Goal: Contribute content: Contribute content

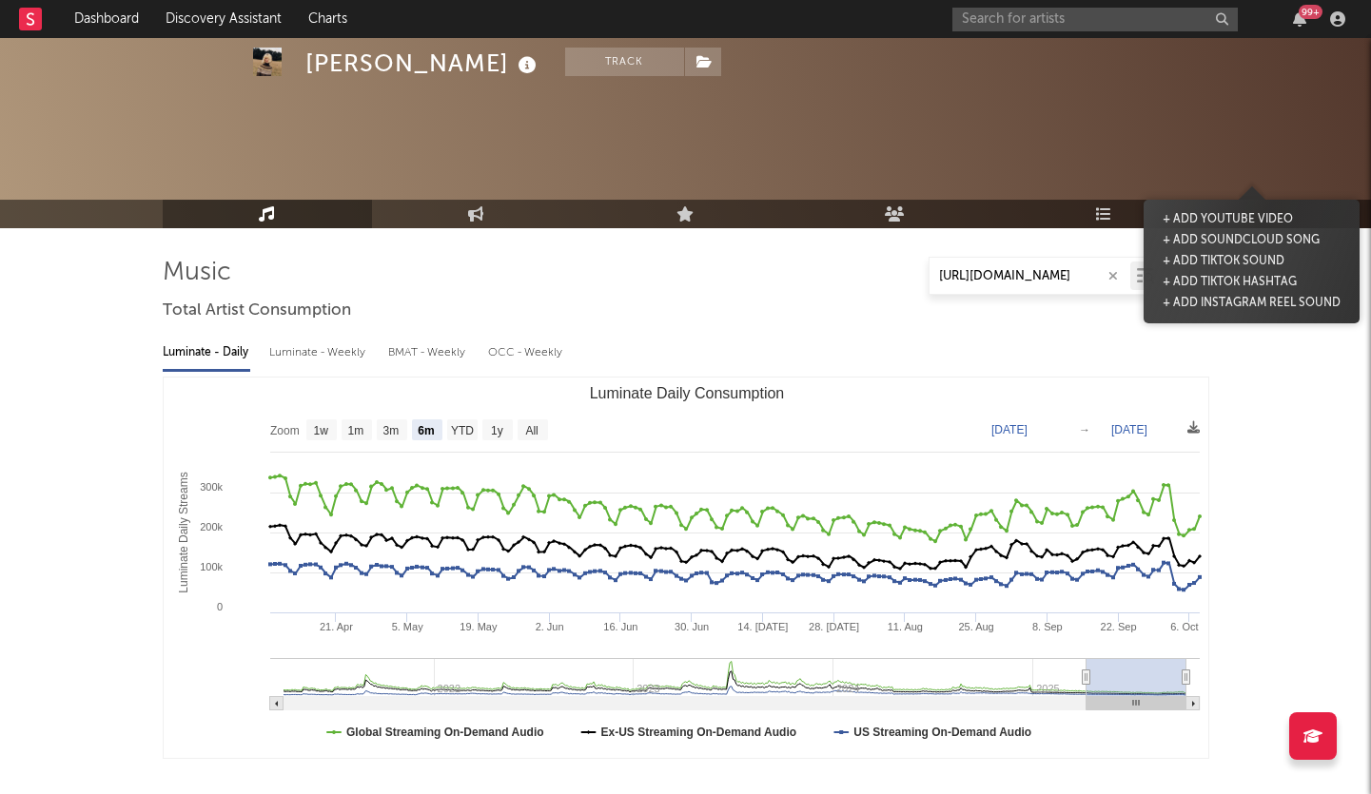
select select "6m"
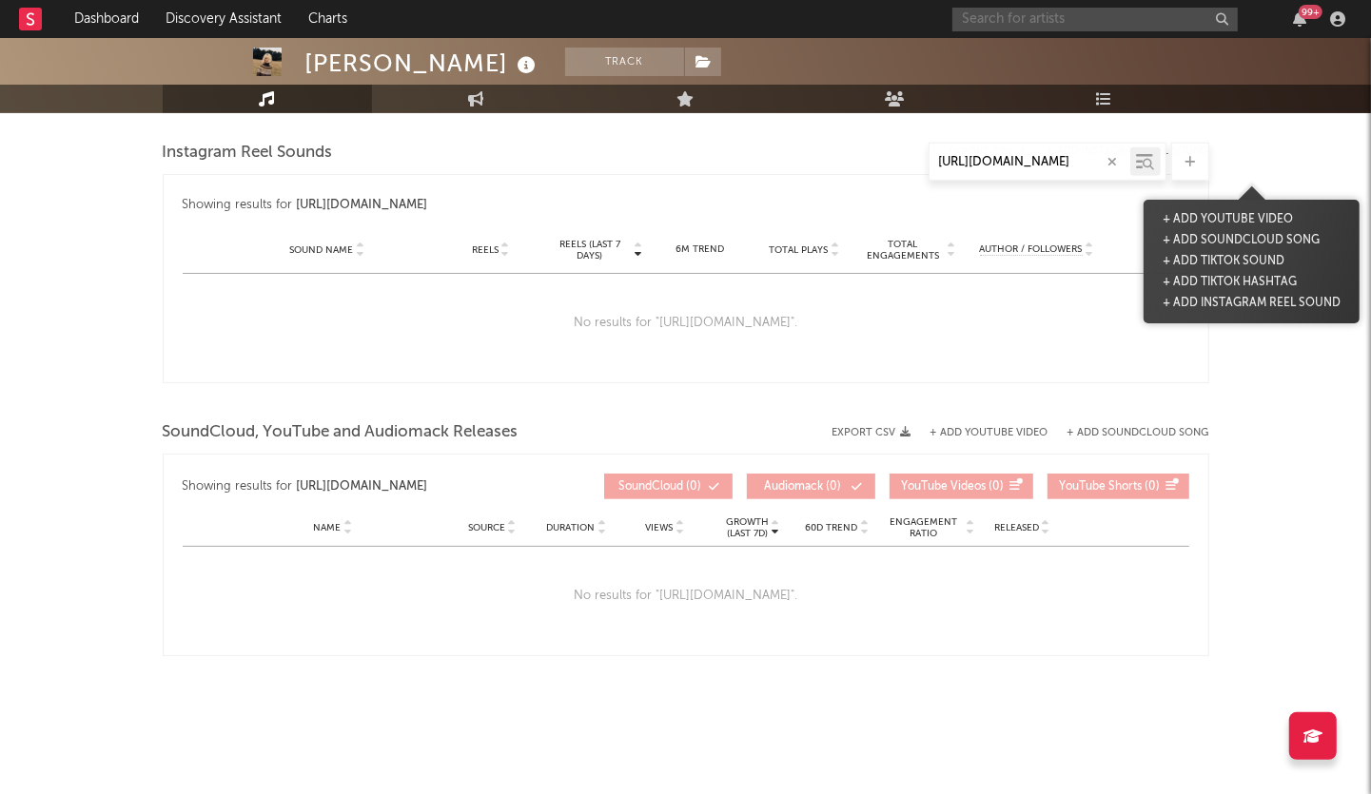
click at [1073, 21] on input "text" at bounding box center [1094, 20] width 285 height 24
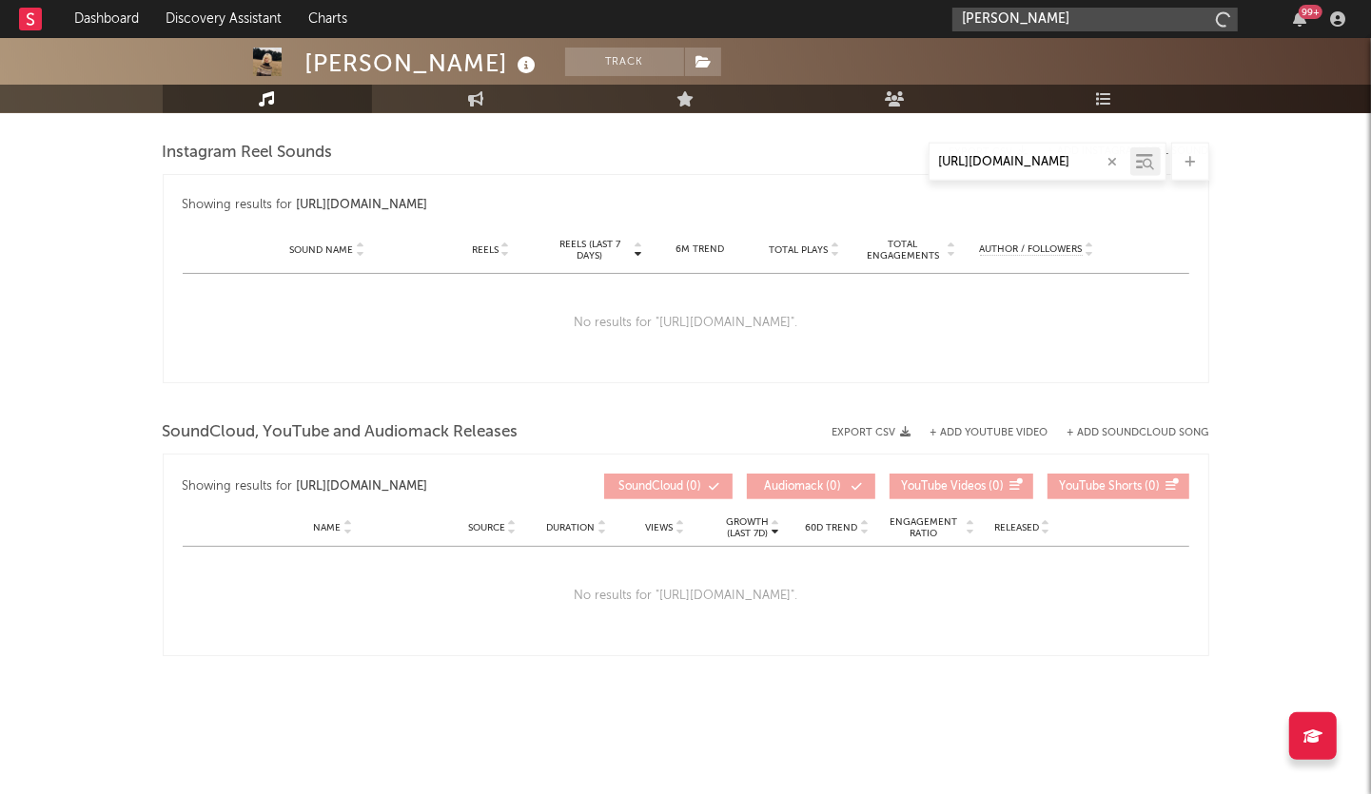
type input "[PERSON_NAME]"
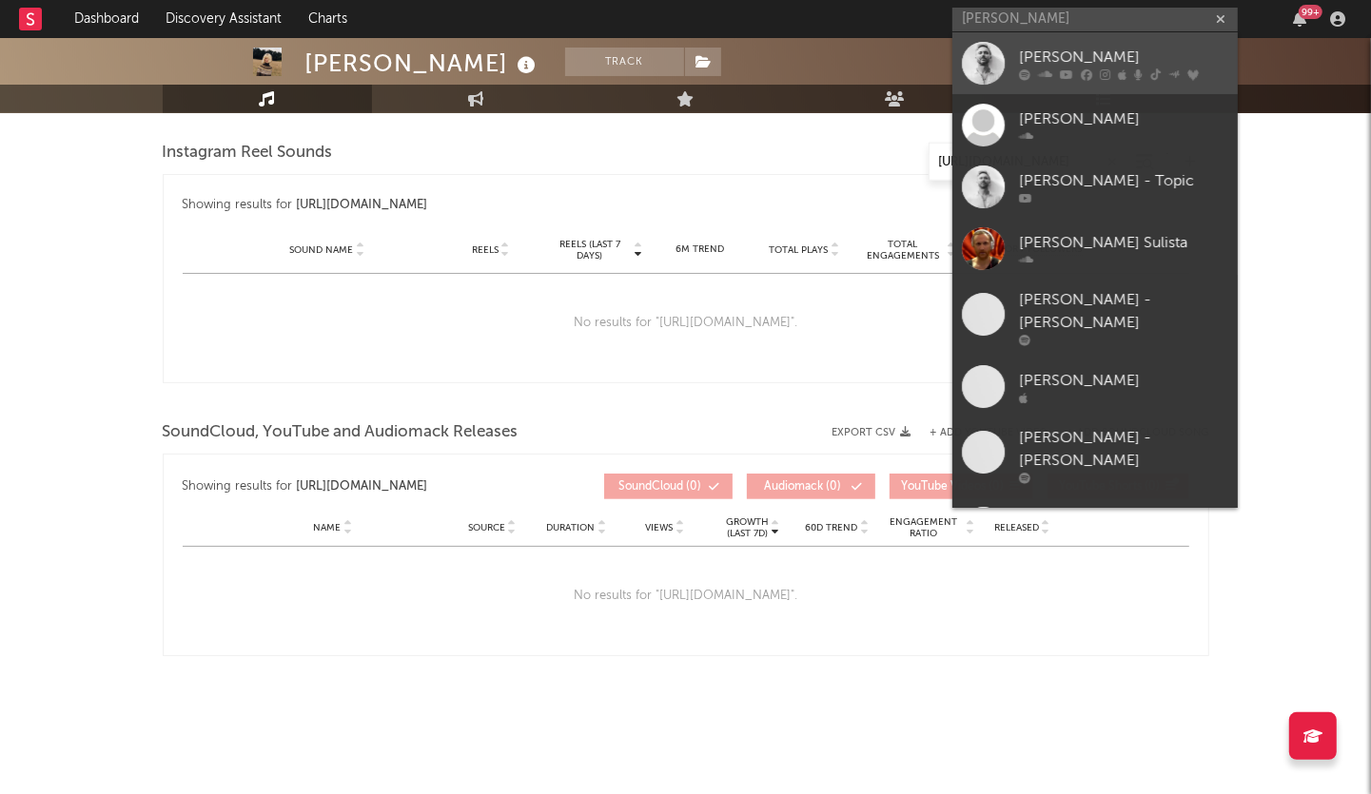
click at [1108, 49] on div "[PERSON_NAME]" at bounding box center [1123, 57] width 209 height 23
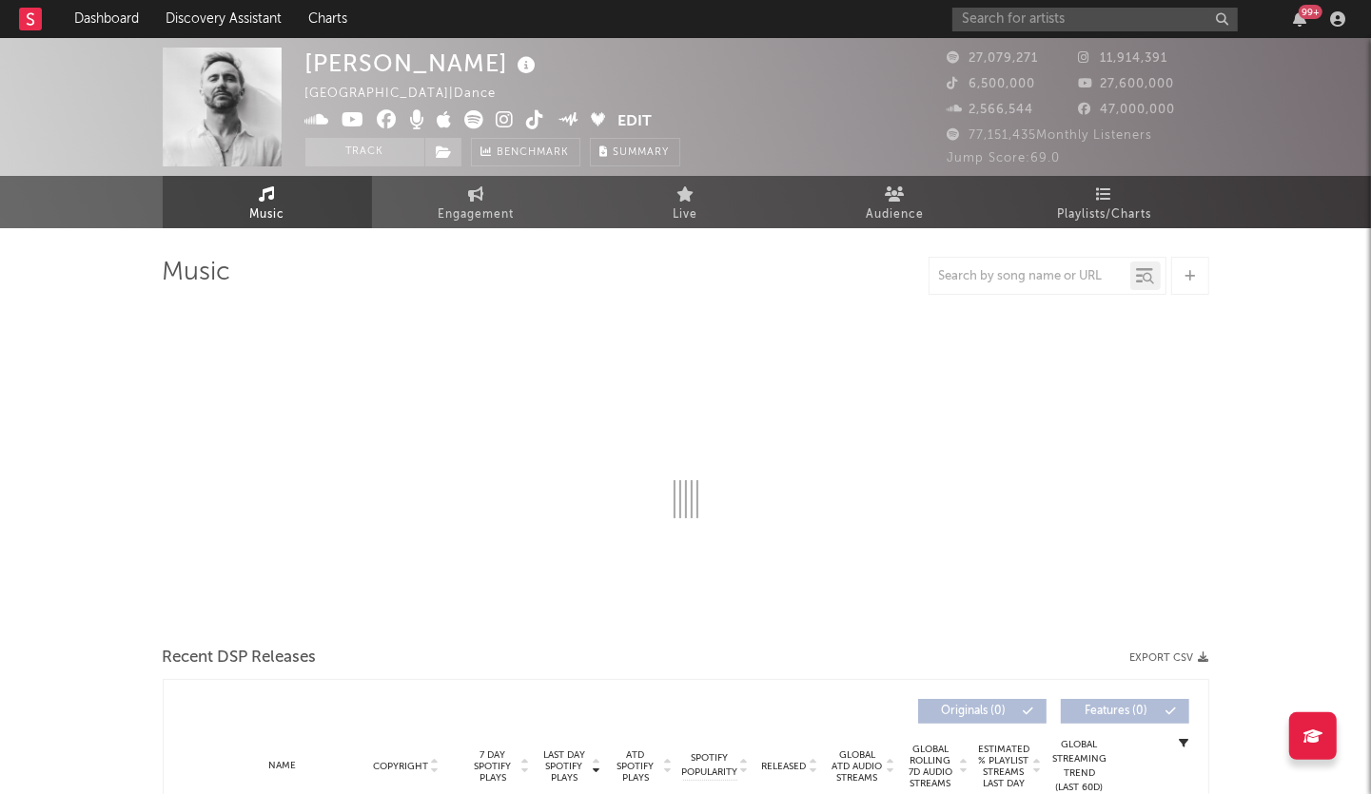
select select "6m"
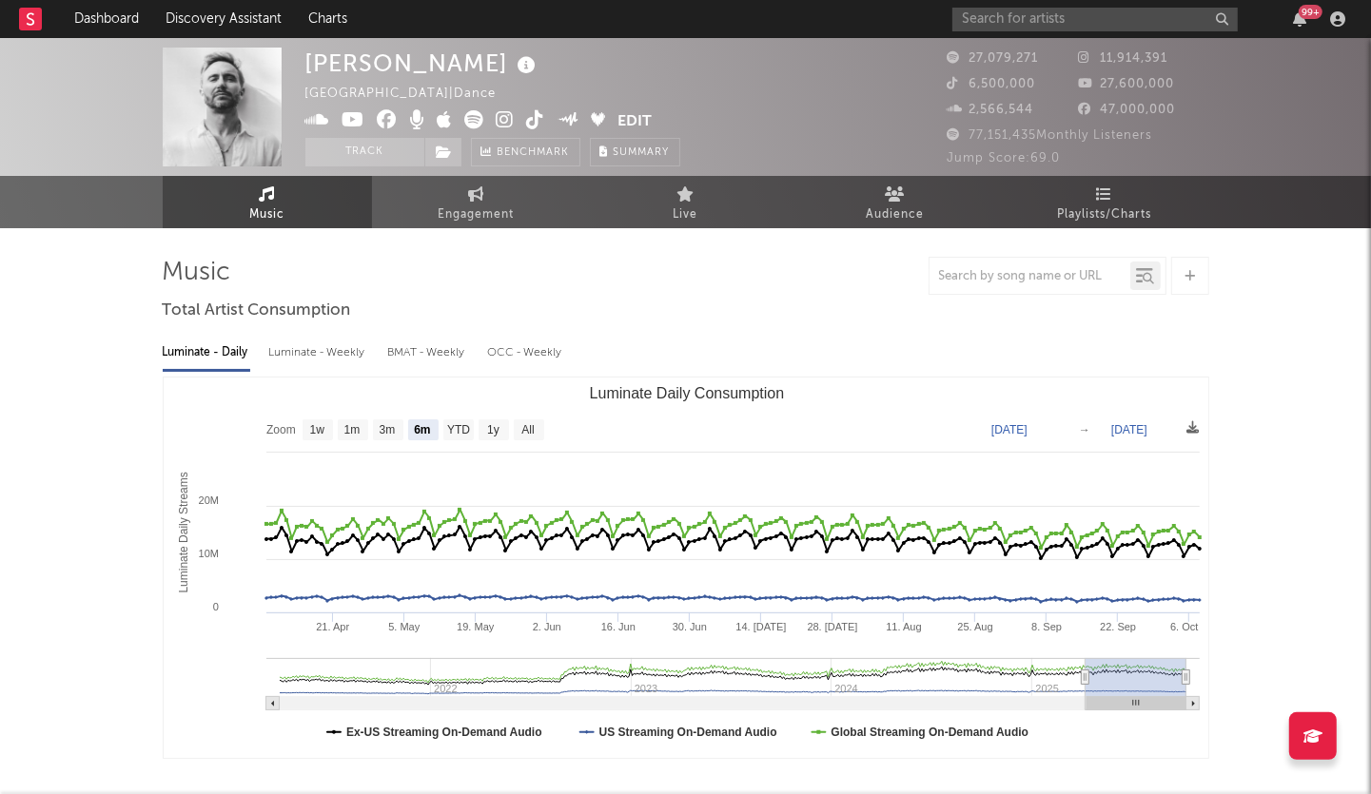
click at [1196, 274] on div at bounding box center [1190, 276] width 38 height 38
click at [1195, 281] on div at bounding box center [1190, 276] width 38 height 38
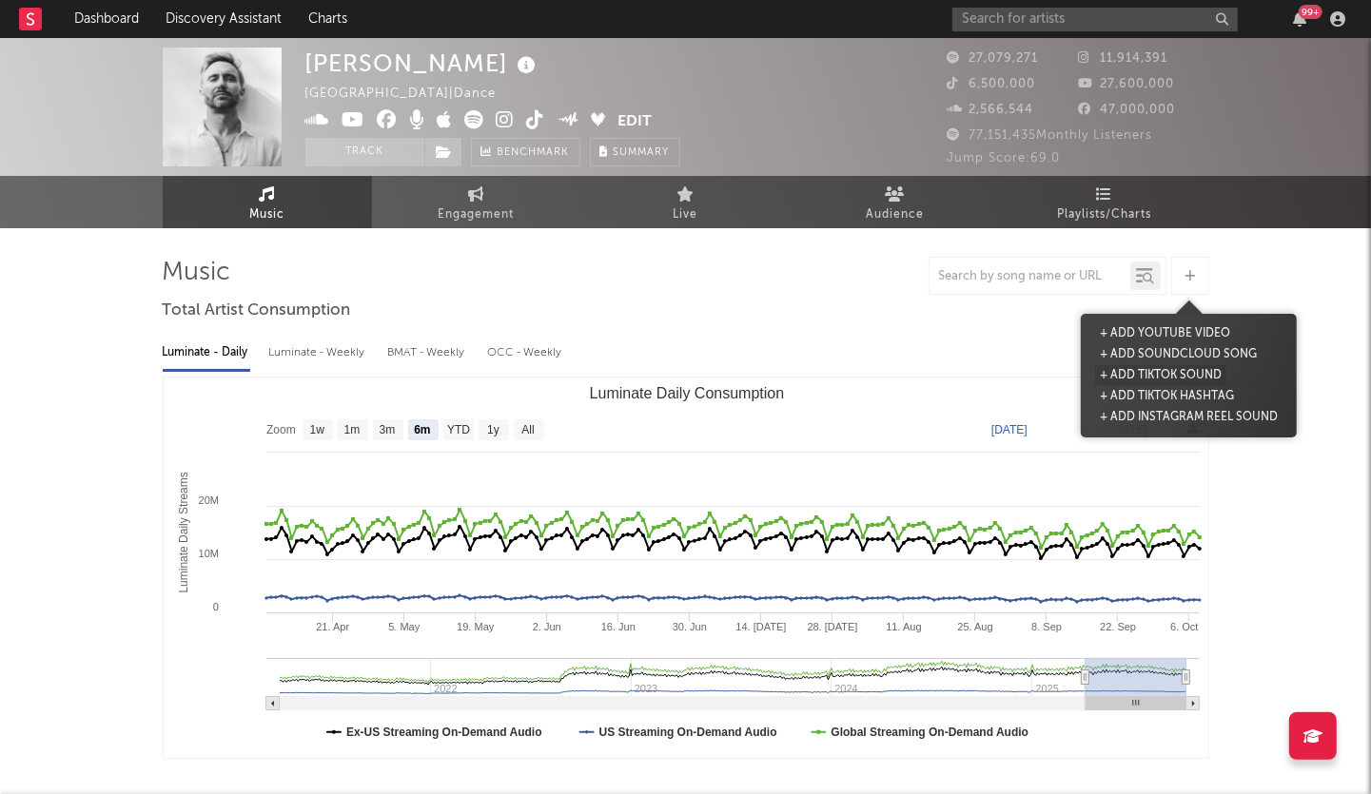
click at [1168, 373] on button "+ Add TikTok Sound" at bounding box center [1160, 375] width 131 height 21
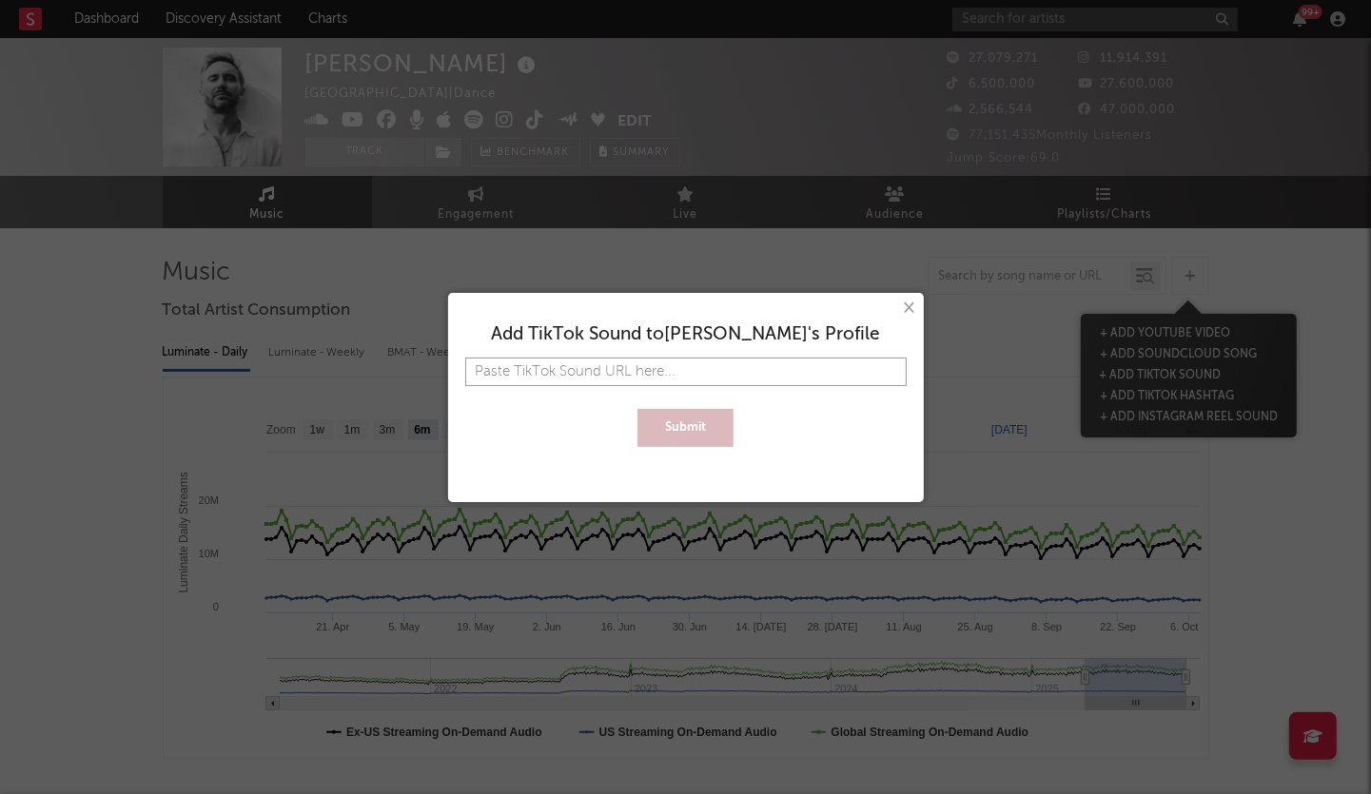
click at [631, 367] on input "text" at bounding box center [685, 372] width 441 height 29
paste input "[DOMAIN_NAME][URL][DOMAIN_NAME]"
type input "[DOMAIN_NAME][URL][DOMAIN_NAME]"
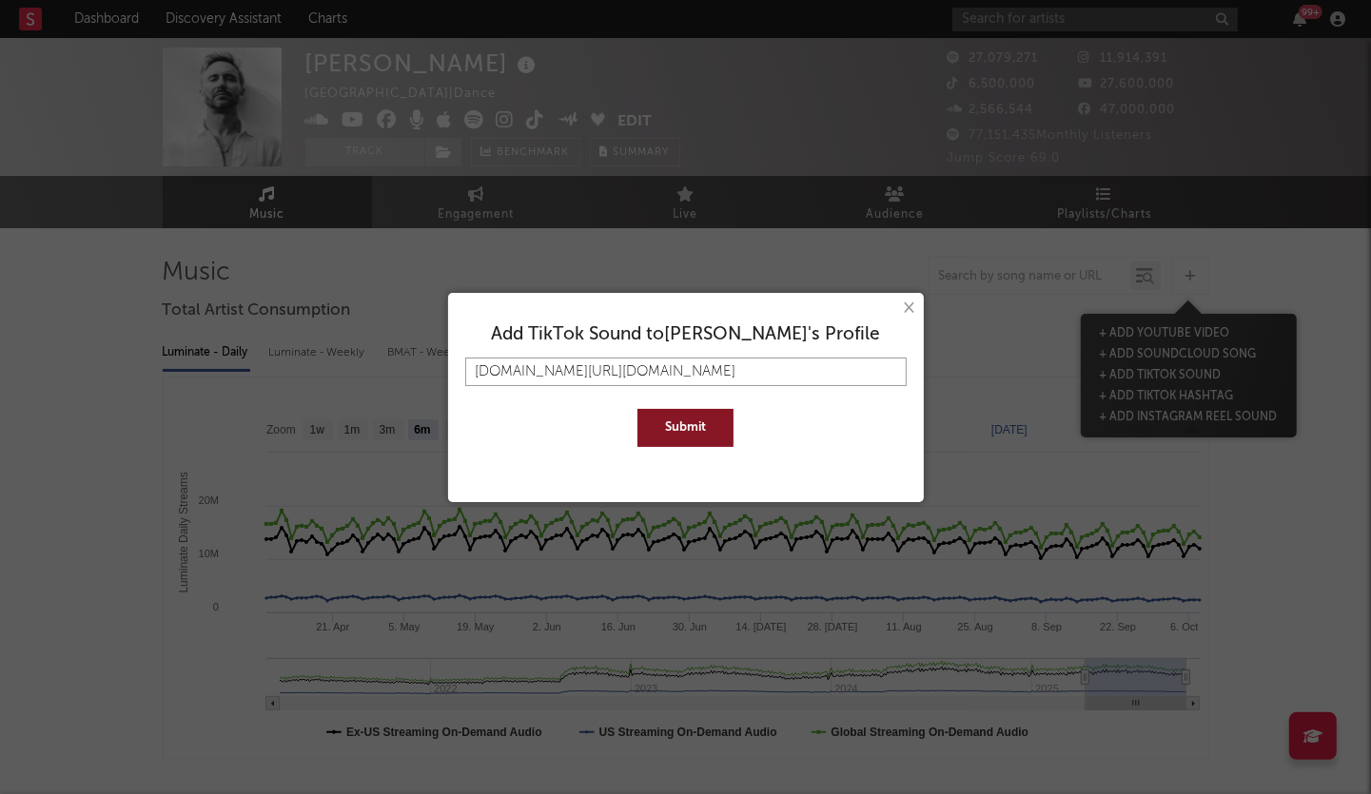
type input "[DOMAIN_NAME][URL][DOMAIN_NAME]"
click at [675, 425] on button "Submit" at bounding box center [685, 428] width 96 height 38
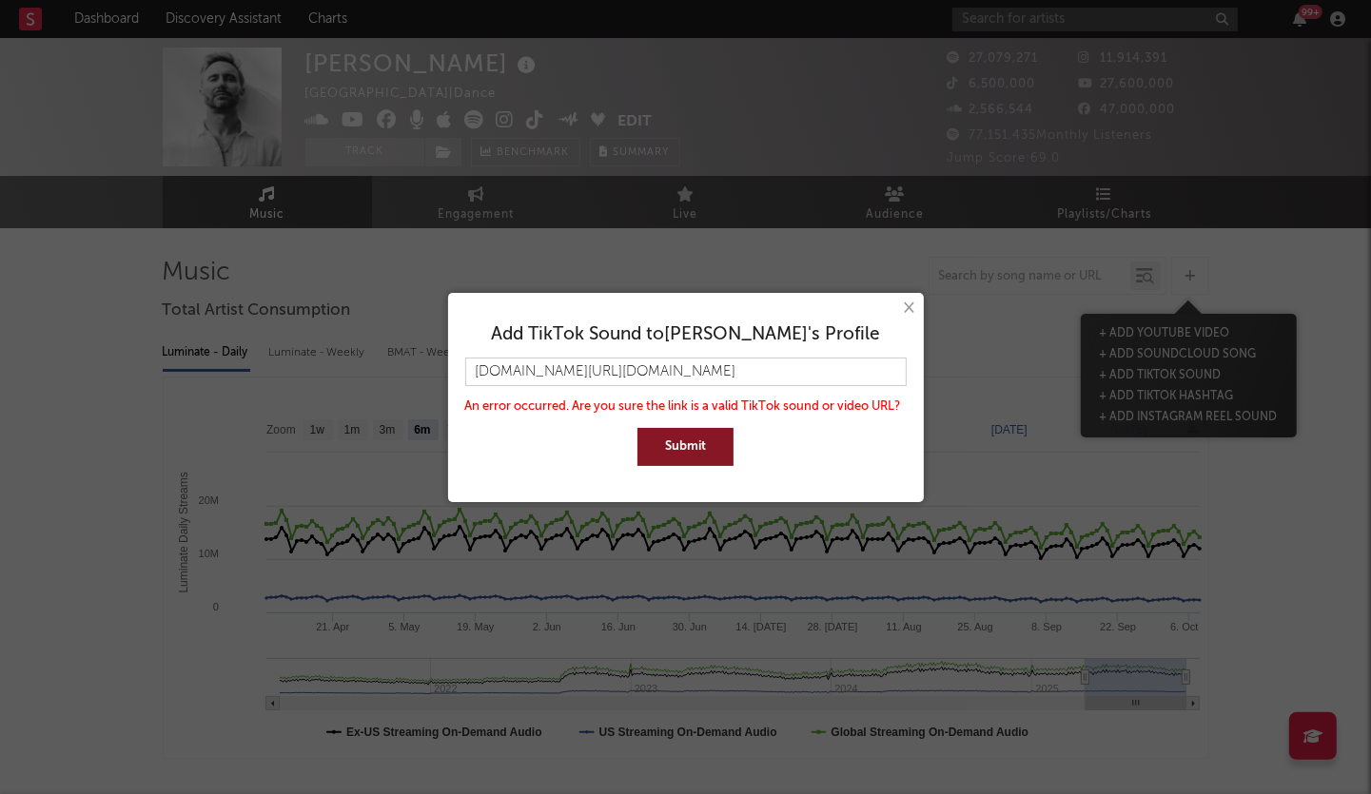
click at [704, 447] on button "Submit" at bounding box center [685, 447] width 96 height 38
click at [909, 310] on button "×" at bounding box center [908, 308] width 21 height 21
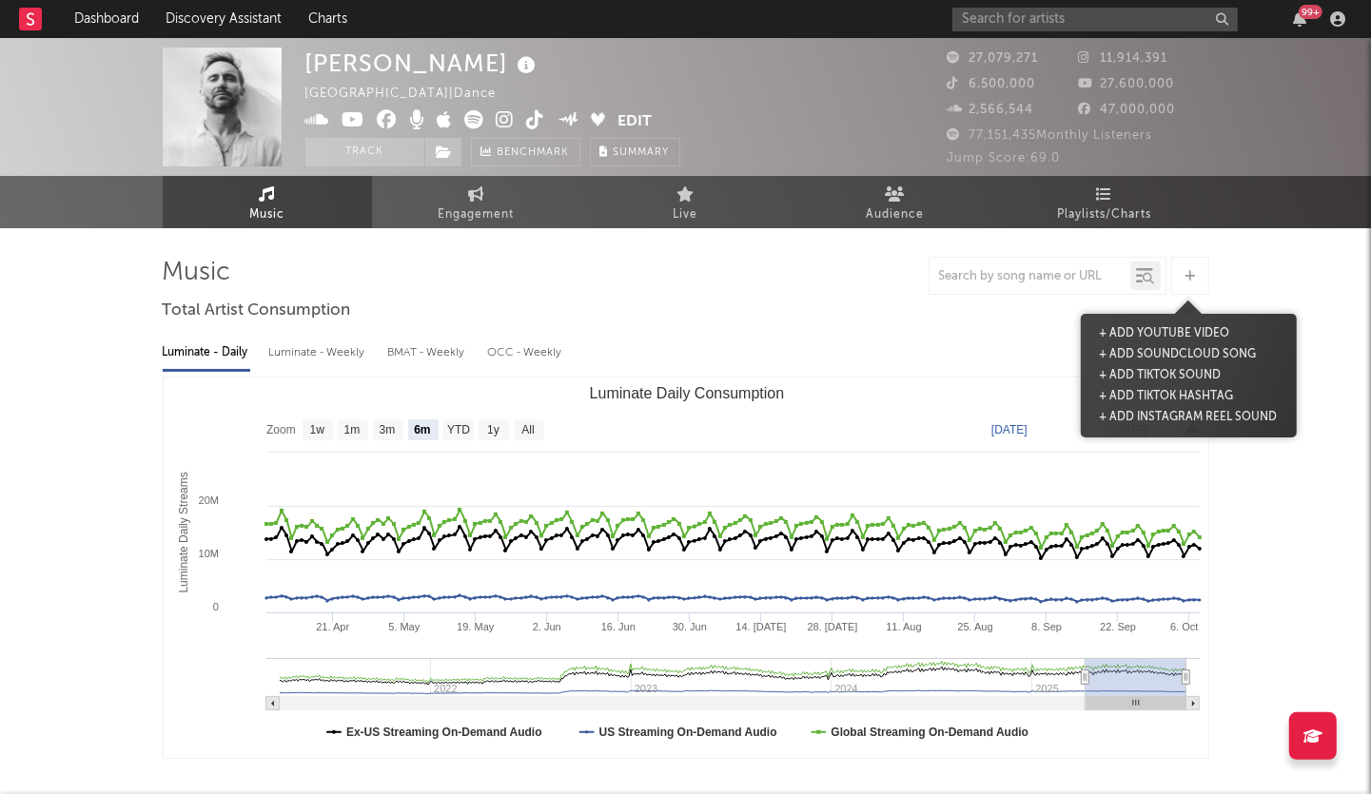
click at [1195, 273] on div at bounding box center [1190, 276] width 38 height 38
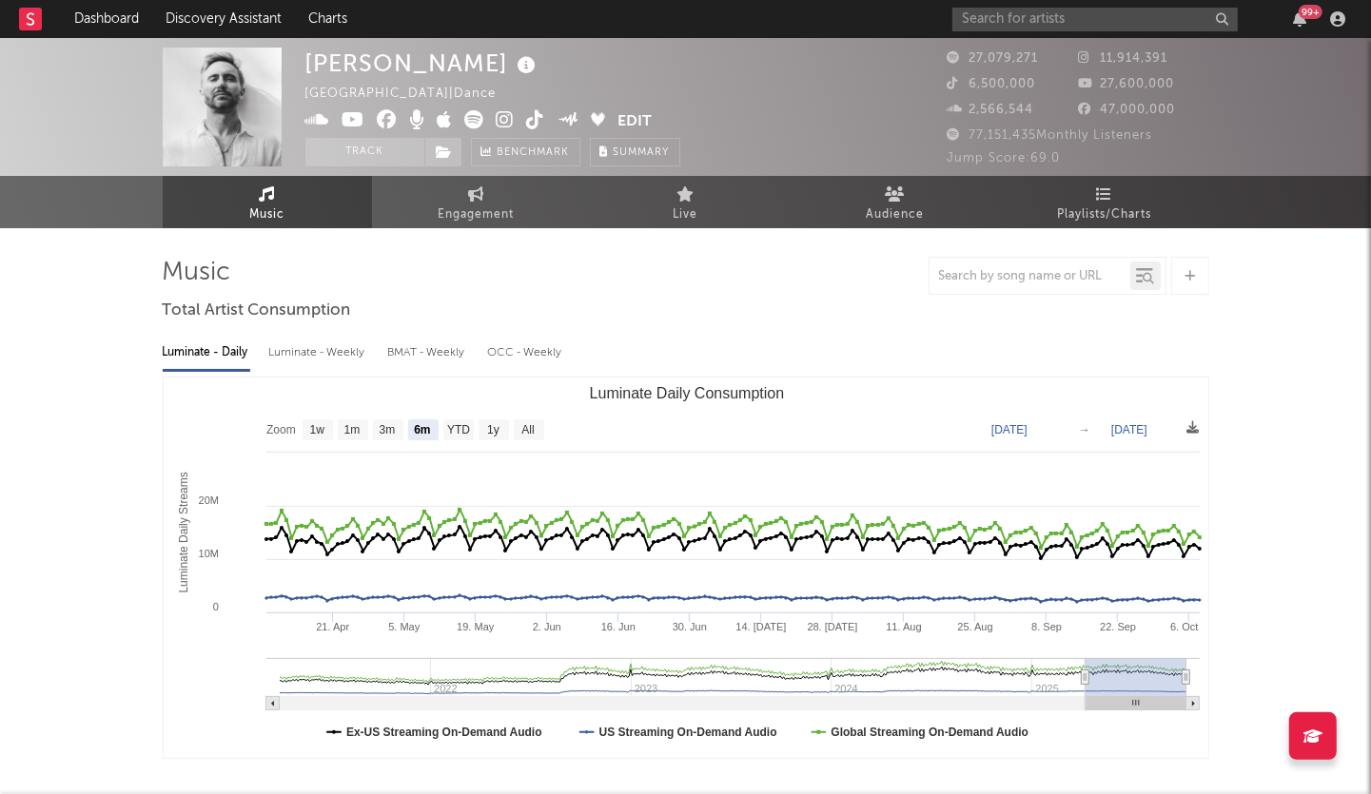
click at [1195, 273] on div at bounding box center [1190, 276] width 38 height 38
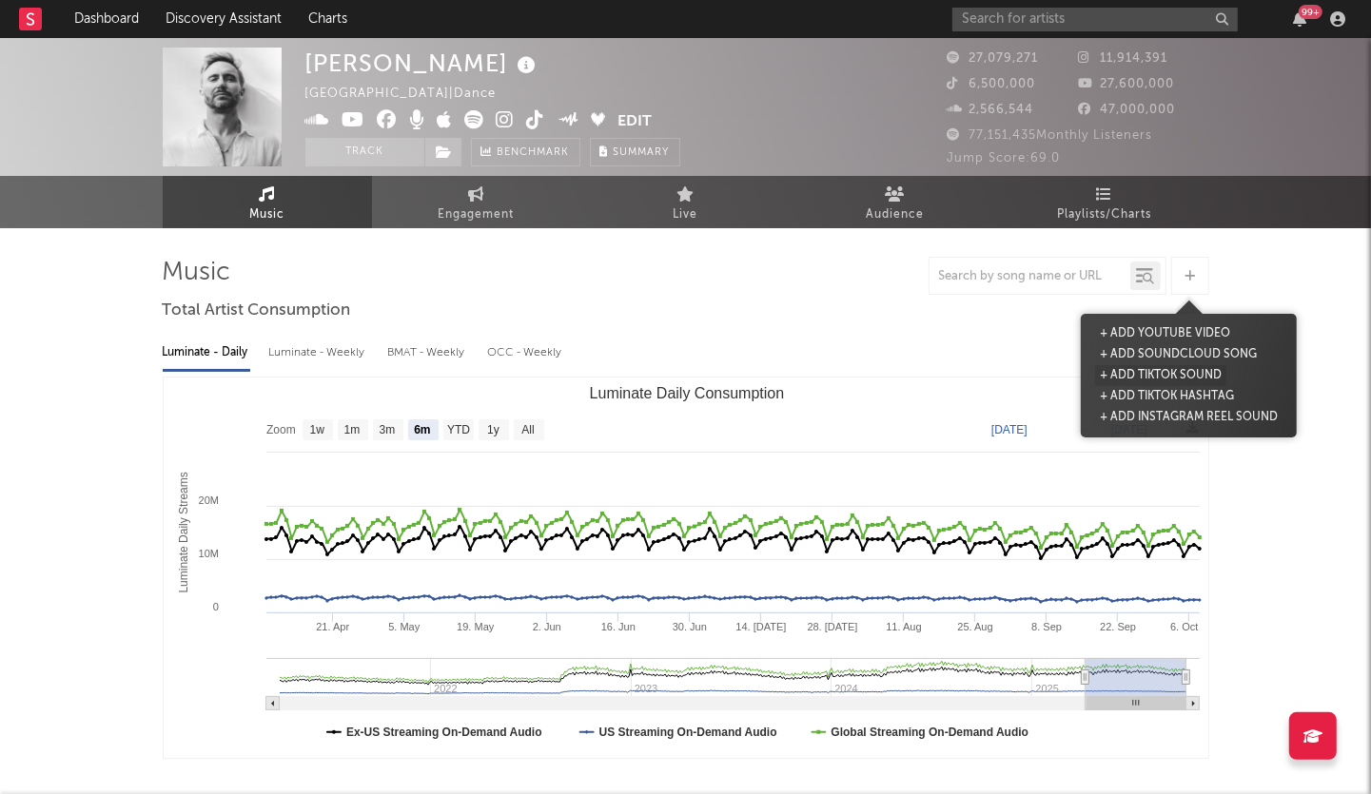
click at [1172, 374] on button "+ Add TikTok Sound" at bounding box center [1160, 375] width 131 height 21
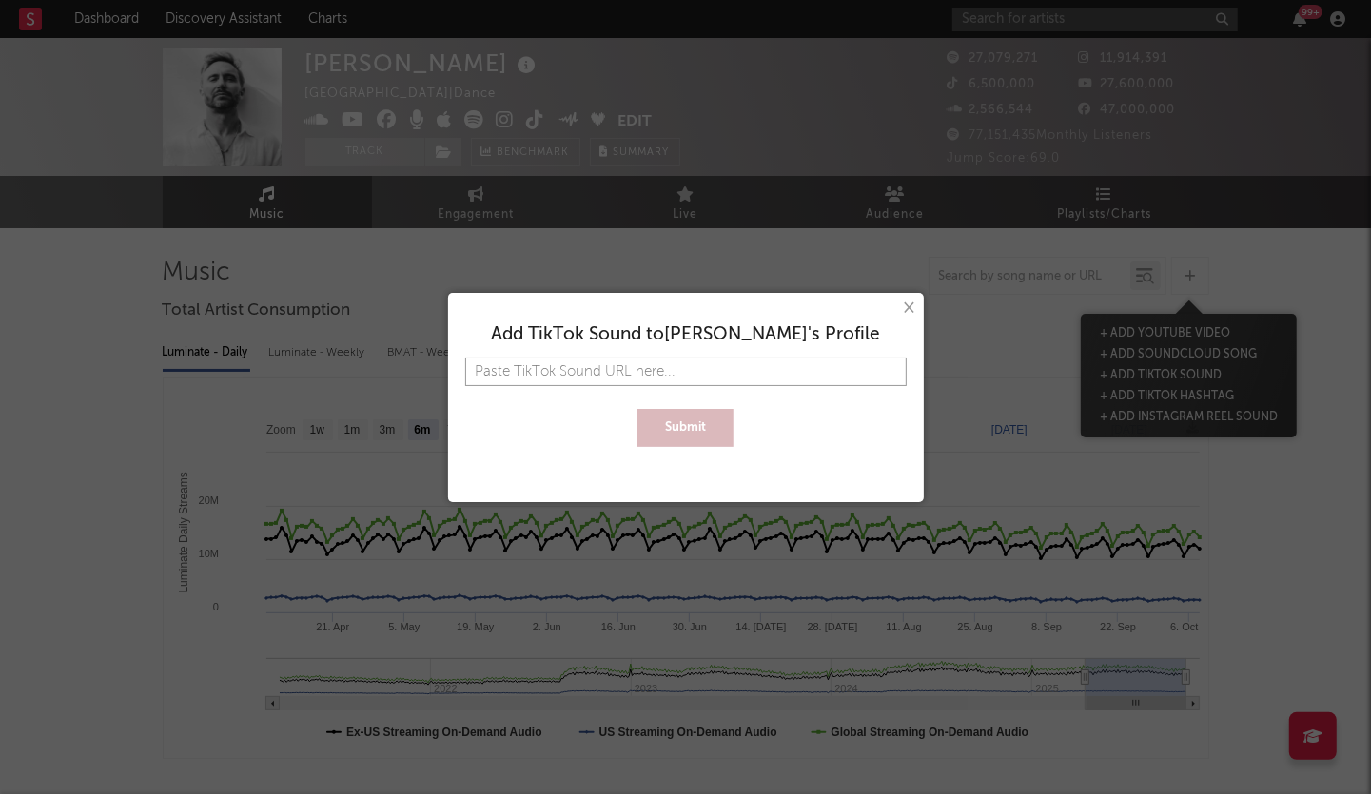
click at [742, 364] on input "text" at bounding box center [685, 372] width 441 height 29
paste input "[URL][DOMAIN_NAME]"
type input "[URL][DOMAIN_NAME]"
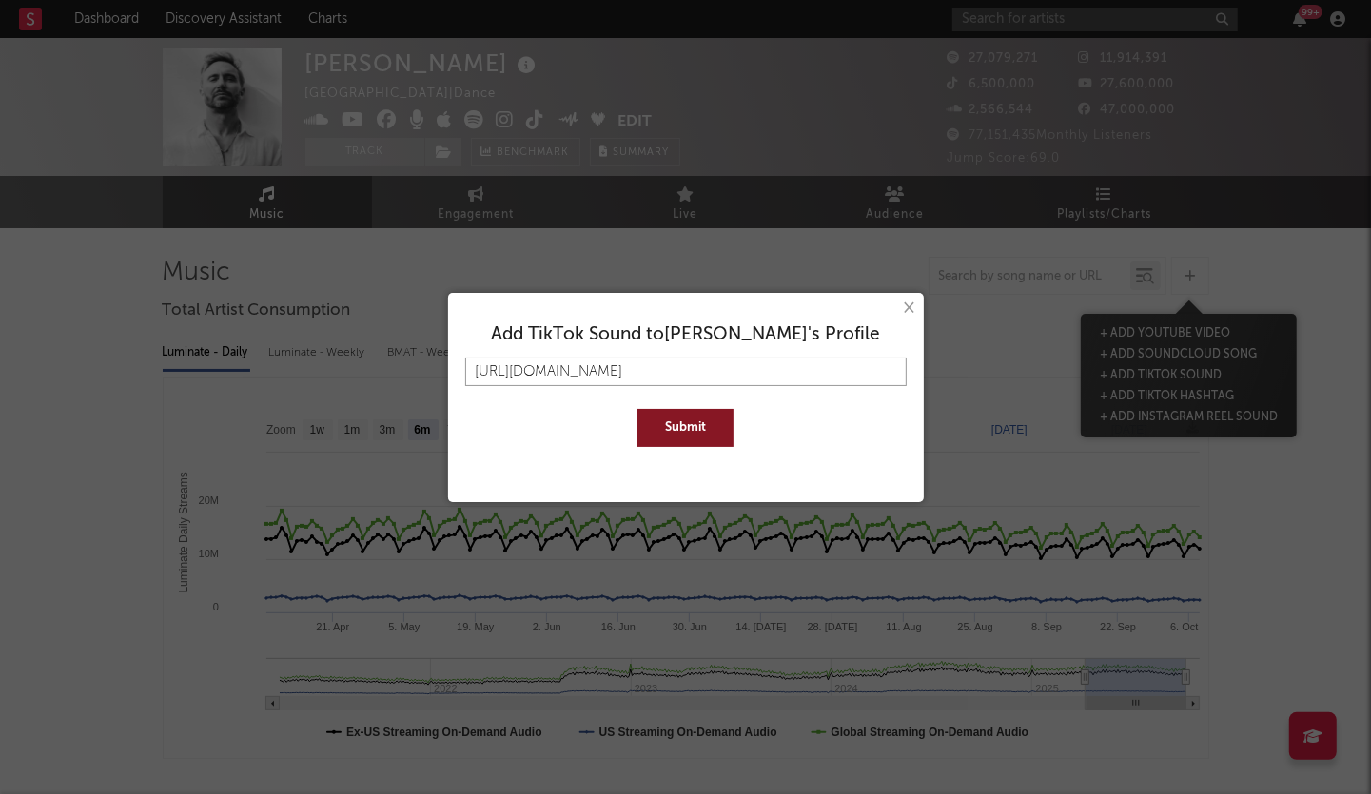
type input "[URL][DOMAIN_NAME]"
click at [637, 409] on button "Submit" at bounding box center [685, 428] width 96 height 38
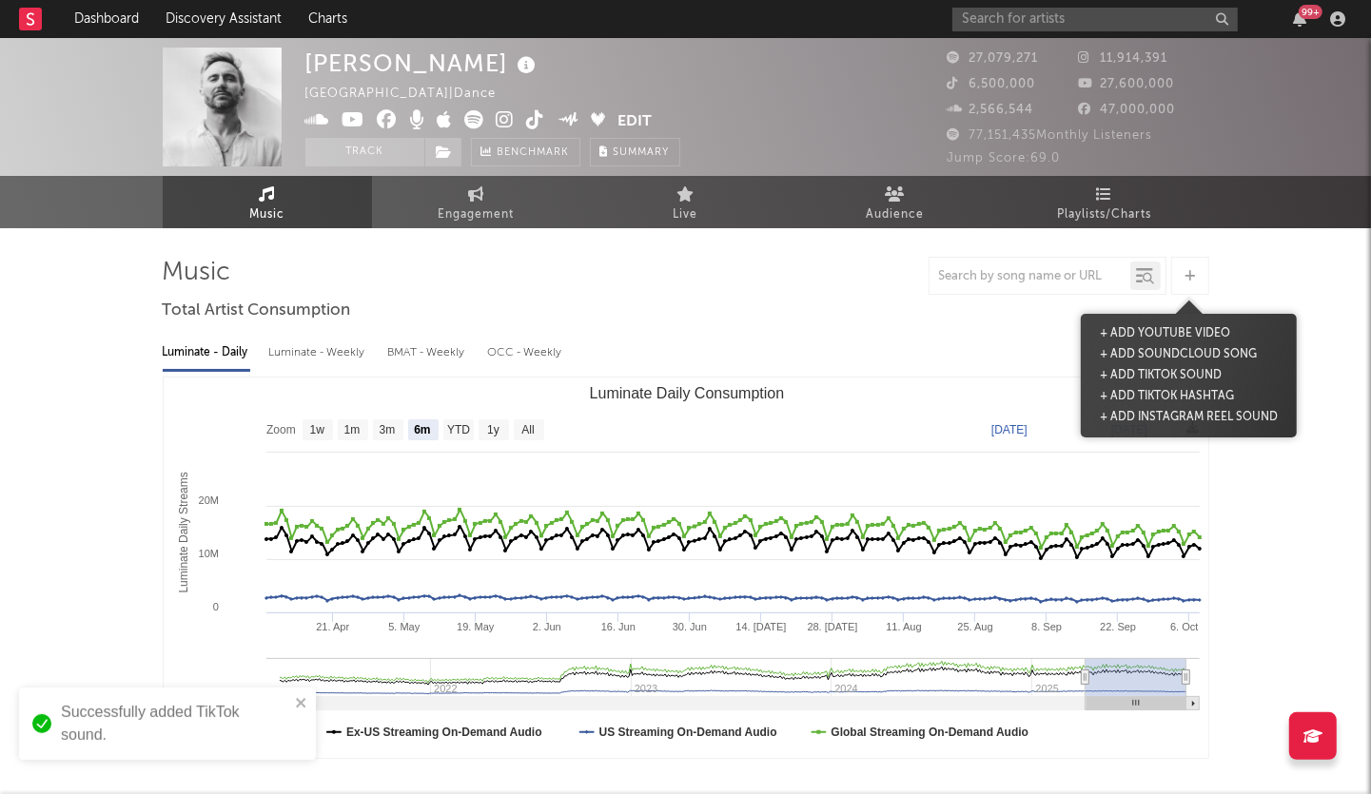
scroll to position [0, 0]
click at [1188, 274] on icon at bounding box center [1189, 276] width 10 height 12
click at [1161, 377] on button "+ Add TikTok Sound" at bounding box center [1160, 375] width 131 height 21
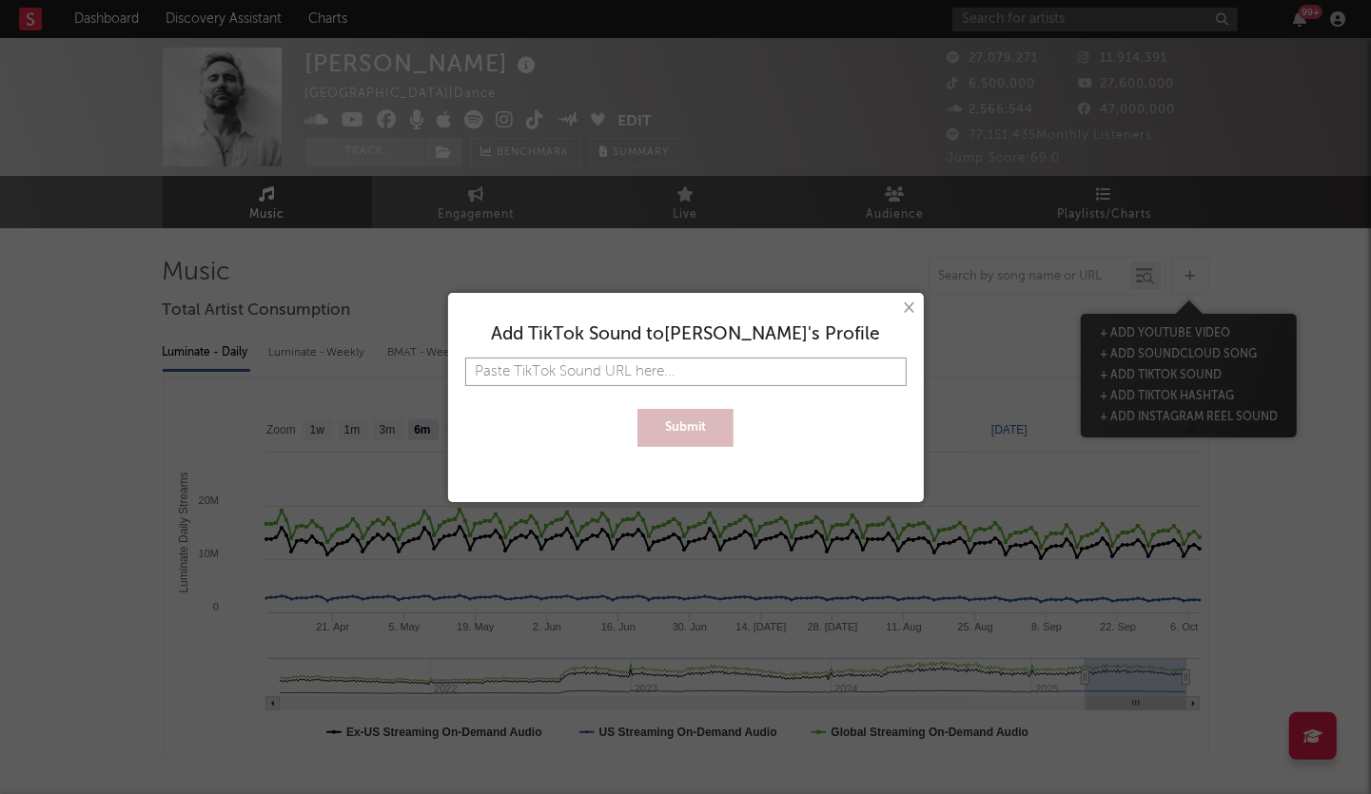
click at [673, 367] on input "text" at bounding box center [685, 372] width 441 height 29
paste input "[URL][DOMAIN_NAME]"
type input "[URL][DOMAIN_NAME]"
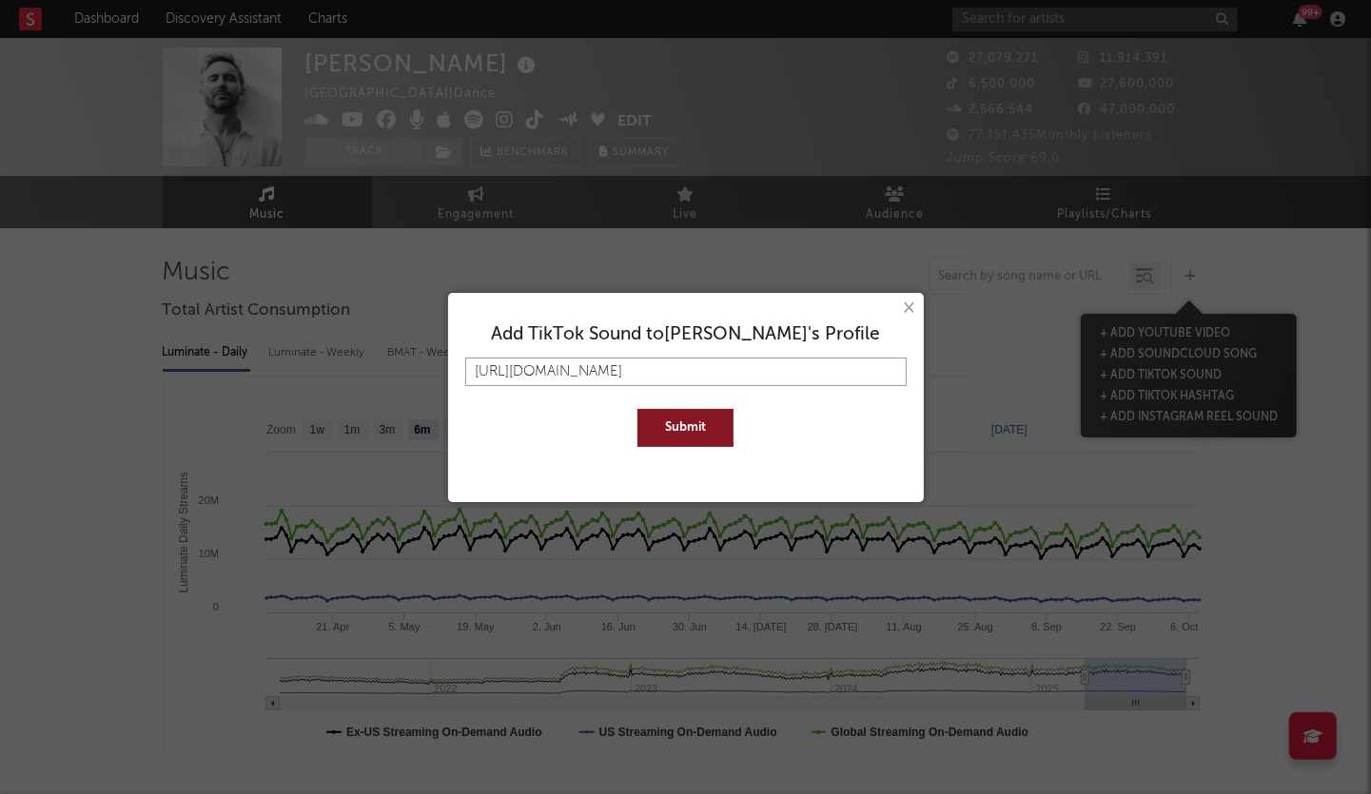
type input "[URL][DOMAIN_NAME]"
click at [680, 438] on button "Submit" at bounding box center [685, 428] width 96 height 38
